Goal: Transaction & Acquisition: Purchase product/service

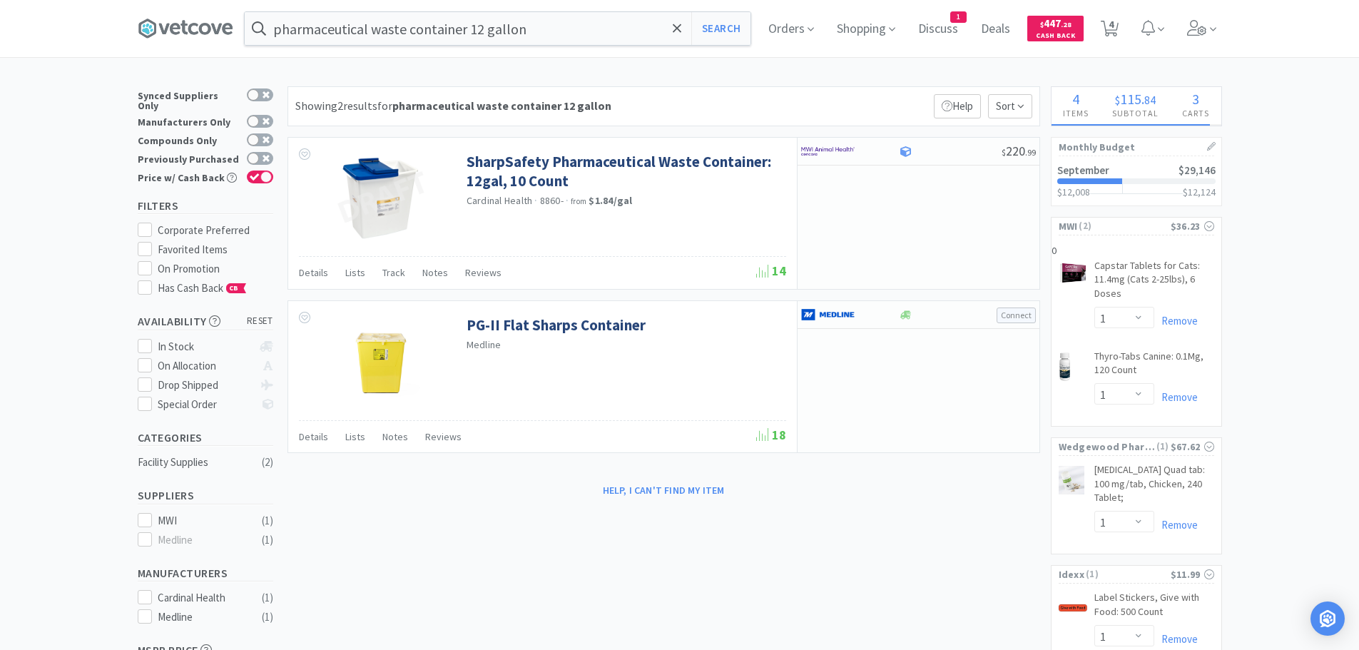
select select "1"
drag, startPoint x: 486, startPoint y: 28, endPoint x: 489, endPoint y: 1, distance: 26.5
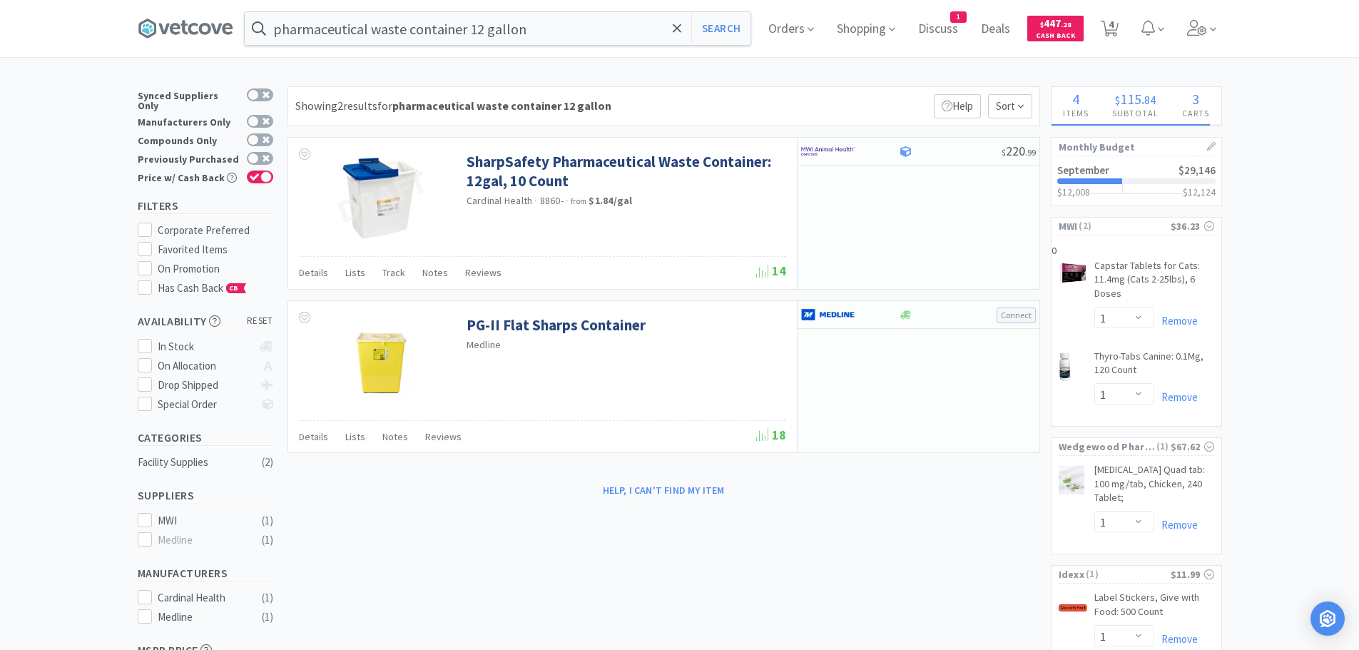
click at [486, 28] on input "pharmaceutical waste container 12 gallon" at bounding box center [498, 28] width 506 height 33
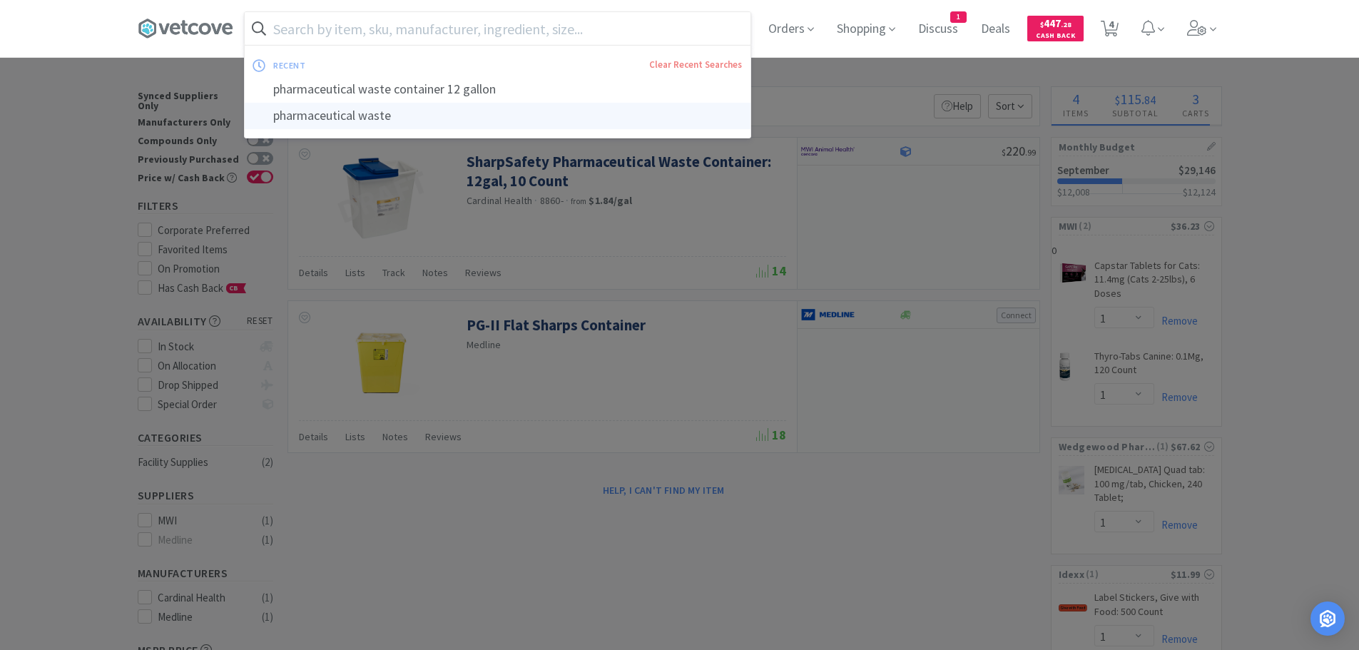
click at [394, 119] on div "pharmaceutical waste" at bounding box center [498, 116] width 506 height 26
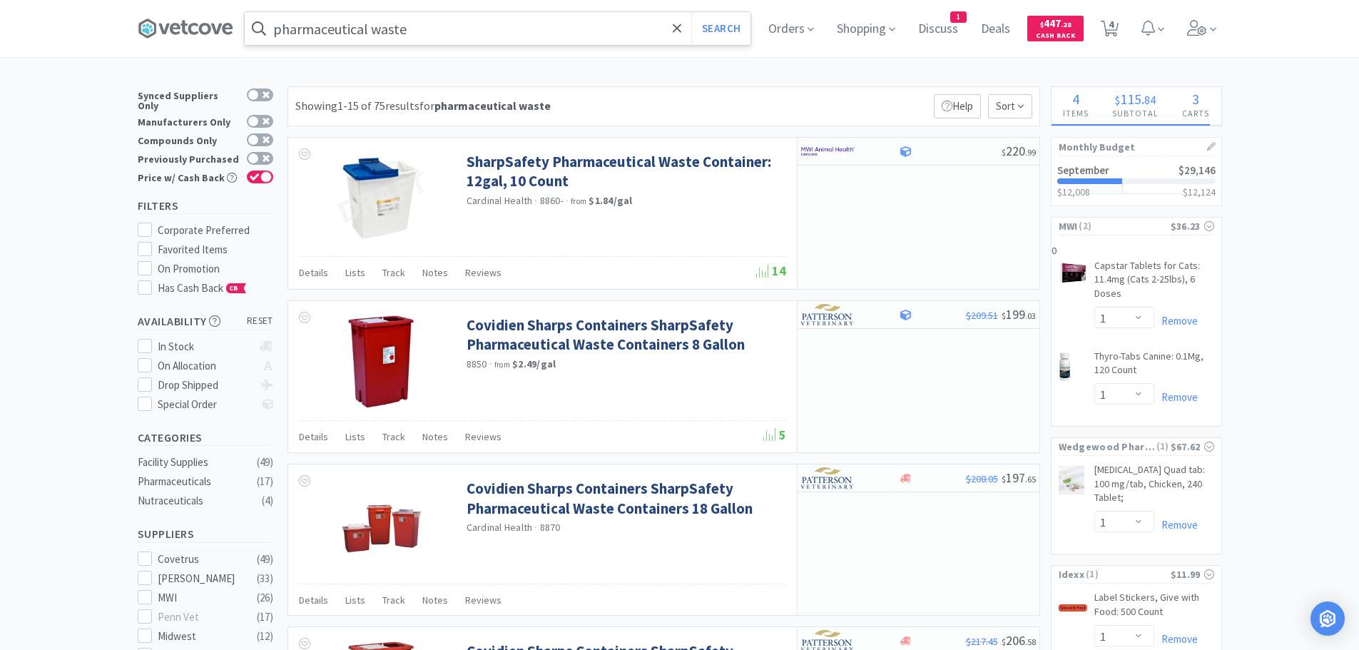
click at [439, 31] on input "pharmaceutical waste" at bounding box center [498, 28] width 506 height 33
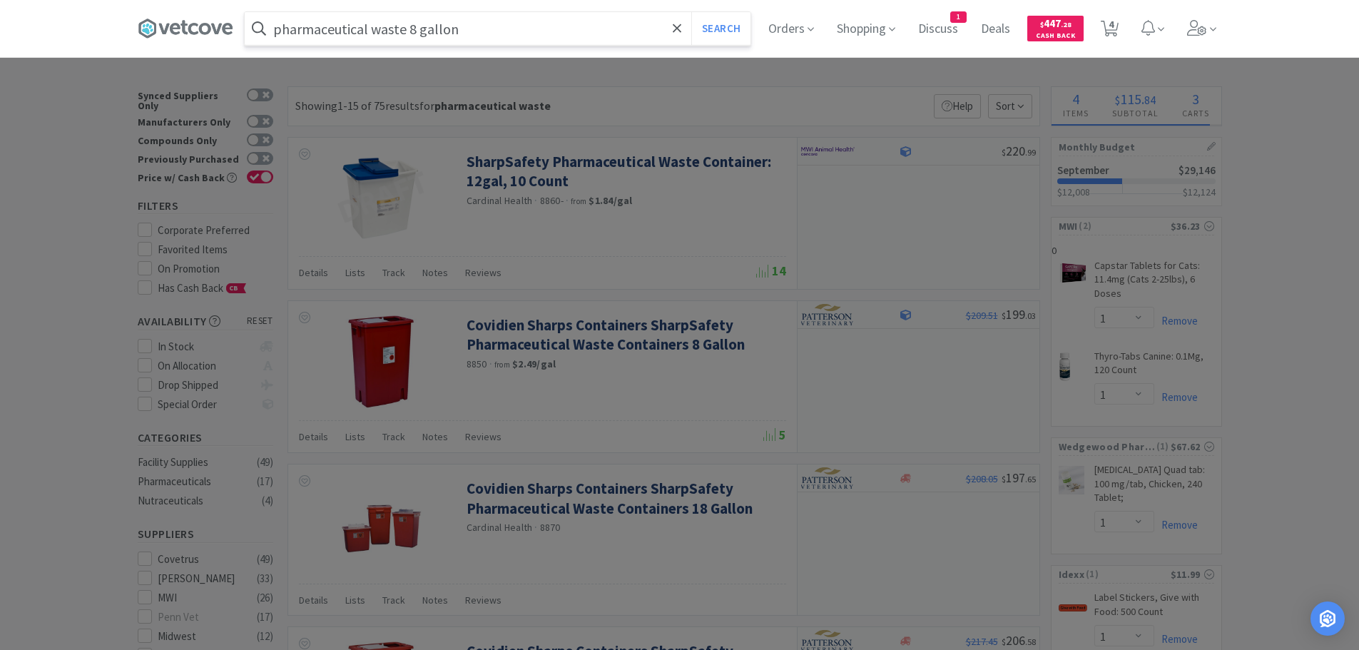
type input "pharmaceutical waste 8 gallon"
click at [691, 12] on button "Search" at bounding box center [720, 28] width 59 height 33
